Goal: Task Accomplishment & Management: Use online tool/utility

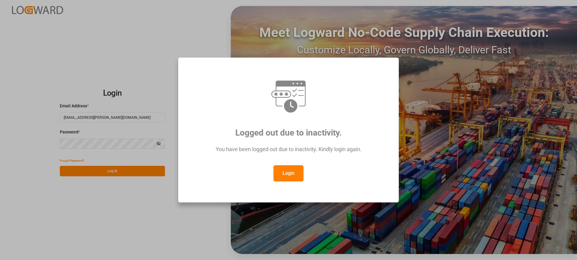
click at [294, 173] on button "Login" at bounding box center [288, 174] width 30 height 16
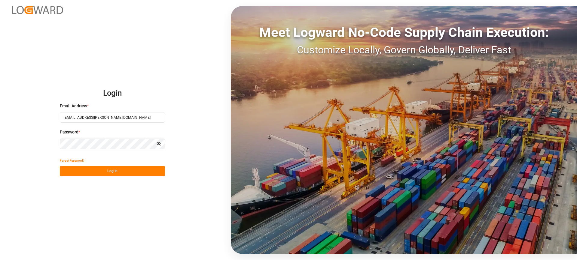
click at [148, 169] on button "Log In" at bounding box center [112, 171] width 105 height 11
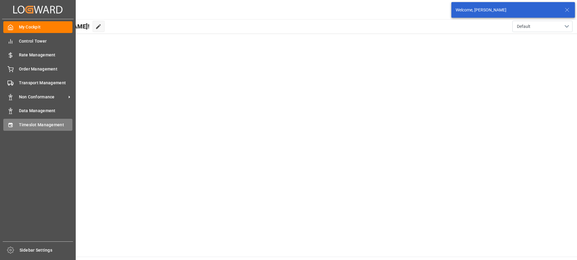
click at [17, 124] on div "Timeslot Management Timeslot Management" at bounding box center [37, 125] width 69 height 12
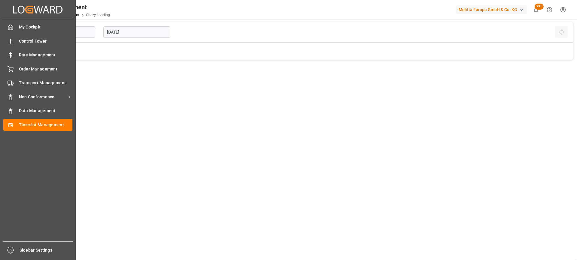
type input "Chezy Loading"
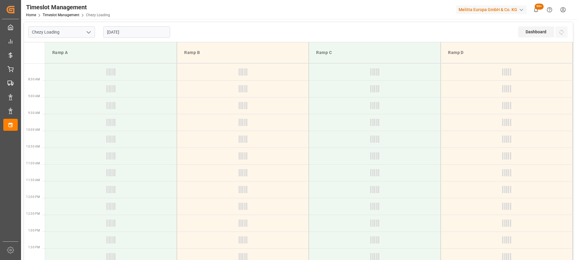
click at [148, 33] on input "[DATE]" at bounding box center [136, 31] width 67 height 11
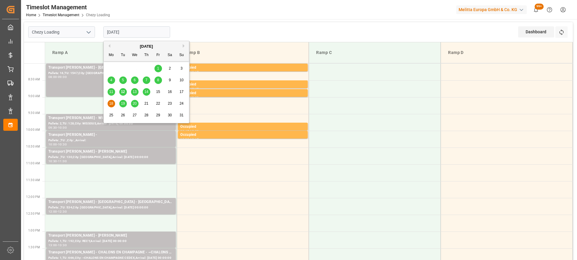
click at [123, 92] on span "12" at bounding box center [123, 92] width 4 height 4
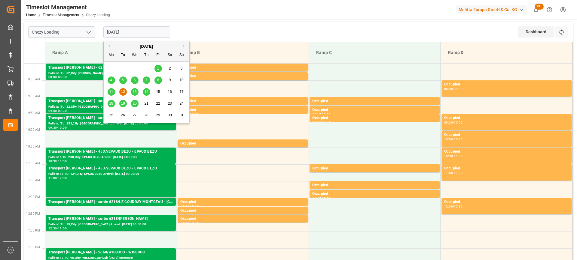
drag, startPoint x: 144, startPoint y: 33, endPoint x: 142, endPoint y: 70, distance: 37.0
click at [144, 33] on input "[DATE]" at bounding box center [136, 31] width 67 height 11
click at [133, 90] on span "13" at bounding box center [134, 92] width 4 height 4
type input "[DATE]"
